Goal: Transaction & Acquisition: Book appointment/travel/reservation

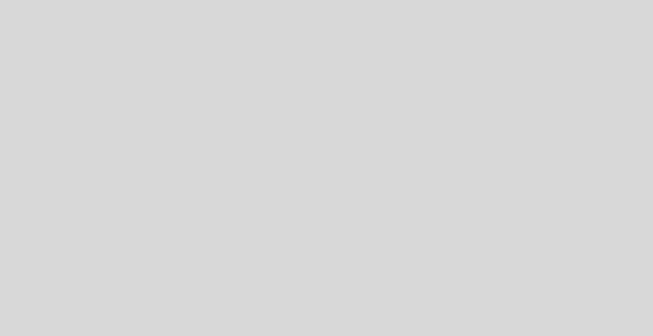
select select "es"
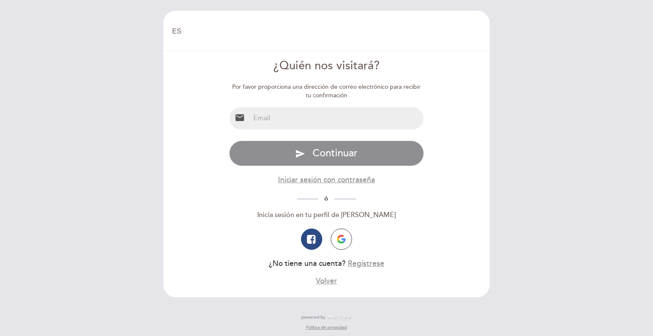
click at [302, 118] on input "email" at bounding box center [337, 118] width 174 height 23
click at [289, 125] on input "email" at bounding box center [337, 118] width 174 height 23
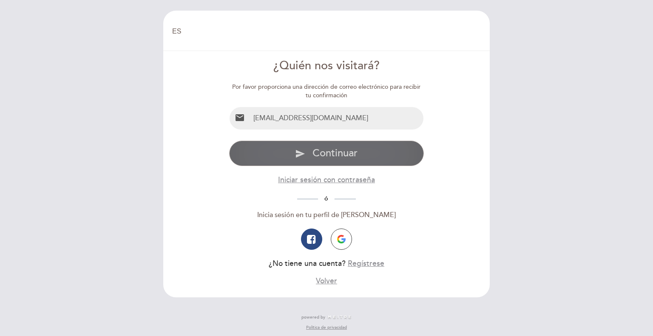
type input "[EMAIL_ADDRESS][DOMAIN_NAME]"
click at [287, 149] on button "send Continuar" at bounding box center [326, 154] width 195 height 26
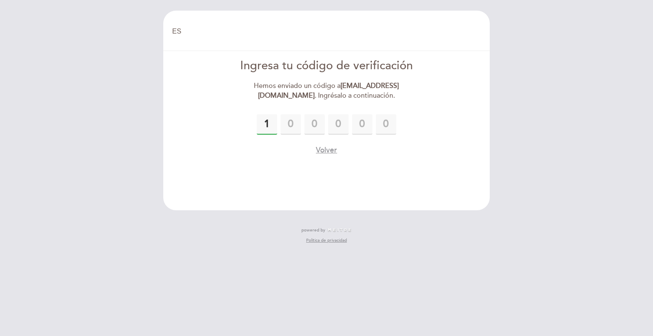
type input "1"
type input "4"
type input "8"
type input "3"
type input "0"
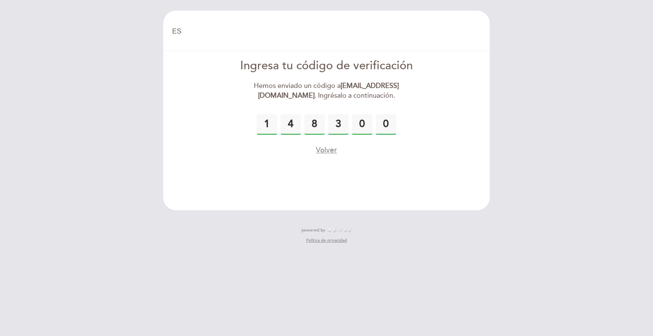
type input "0"
